Goal: Task Accomplishment & Management: Use online tool/utility

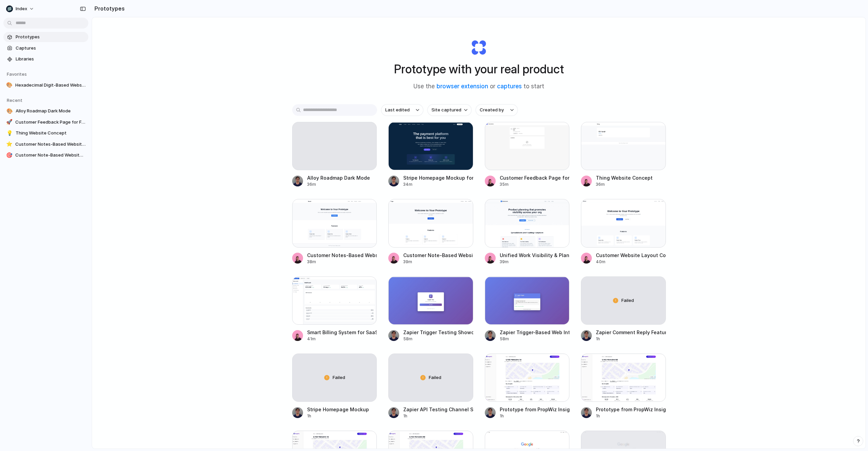
click at [269, 130] on div "Prototype with your real product Use the browser extension or captures to start…" at bounding box center [479, 251] width 774 height 468
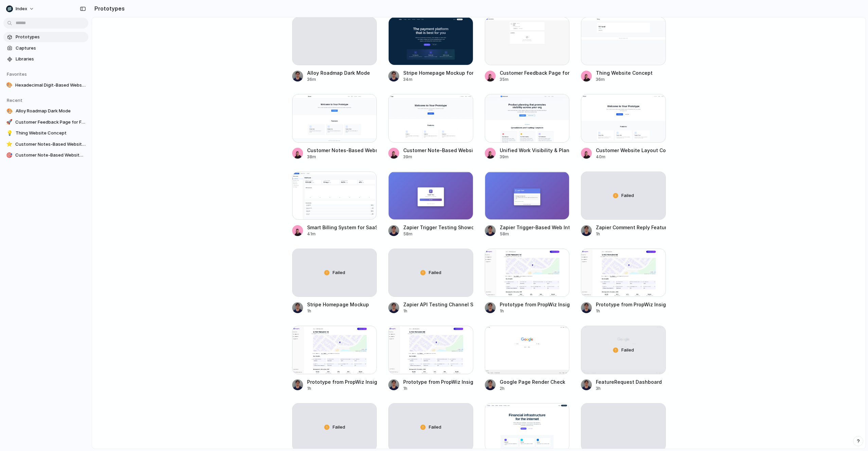
scroll to position [105, 0]
click at [495, 282] on div at bounding box center [527, 272] width 85 height 48
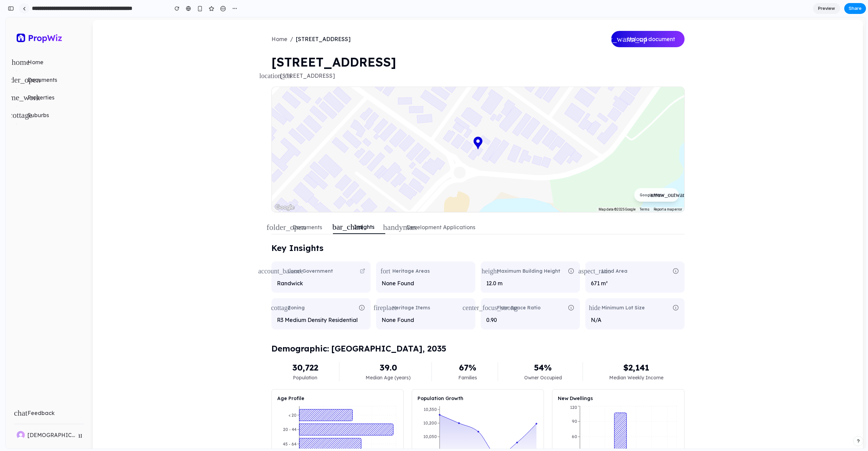
click at [28, 5] on link at bounding box center [24, 8] width 10 height 10
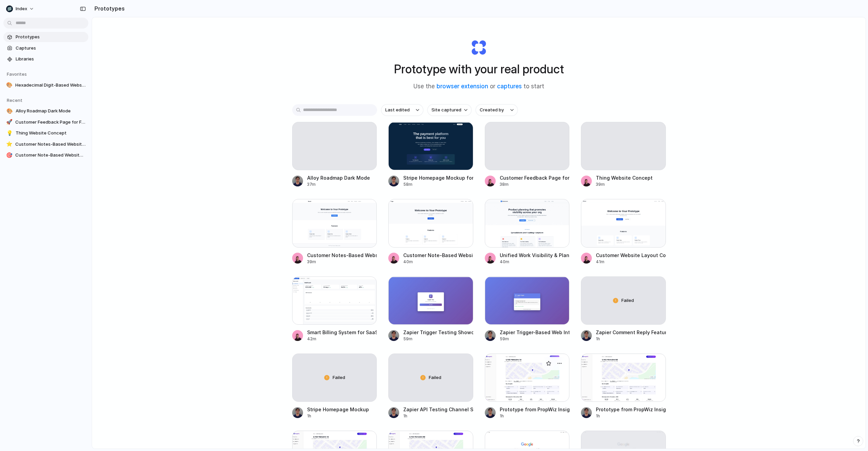
click at [496, 370] on div at bounding box center [527, 378] width 85 height 48
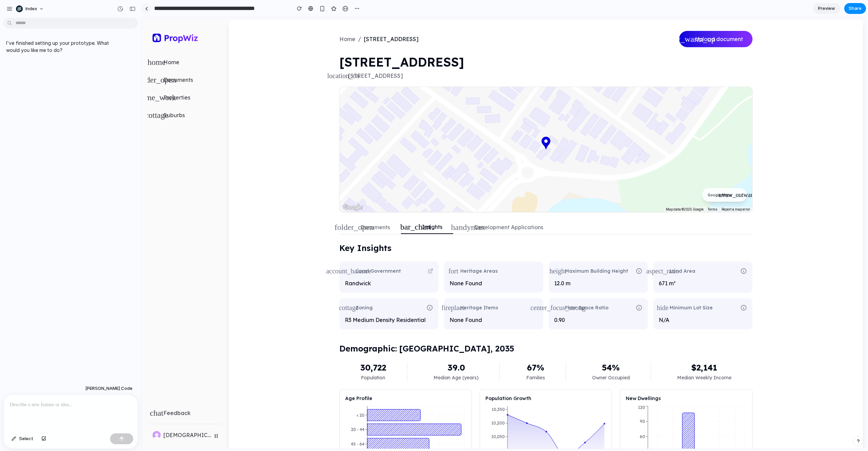
click at [144, 8] on link at bounding box center [146, 8] width 10 height 10
